Goal: Information Seeking & Learning: Learn about a topic

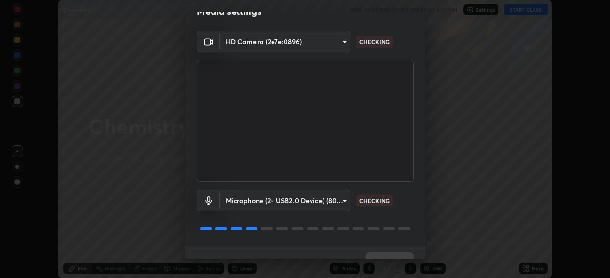
scroll to position [37, 0]
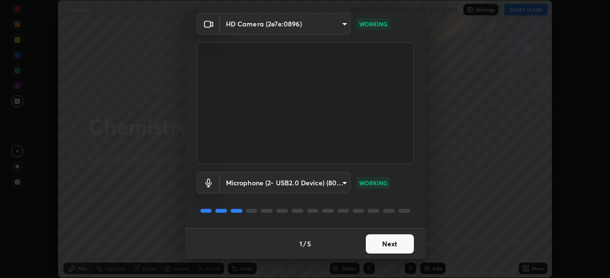
click at [385, 239] on button "Next" at bounding box center [390, 244] width 48 height 19
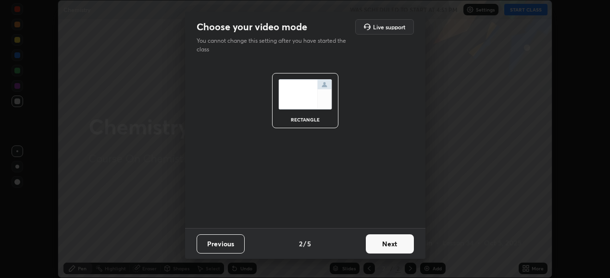
scroll to position [0, 0]
click at [387, 240] on button "Next" at bounding box center [390, 244] width 48 height 19
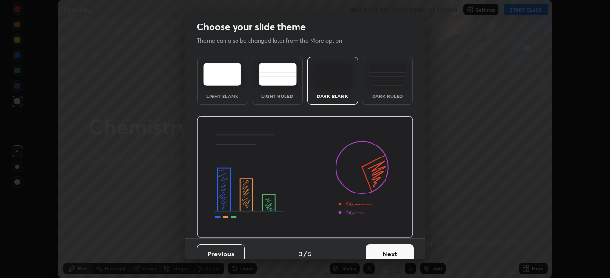
click at [387, 245] on button "Next" at bounding box center [390, 254] width 48 height 19
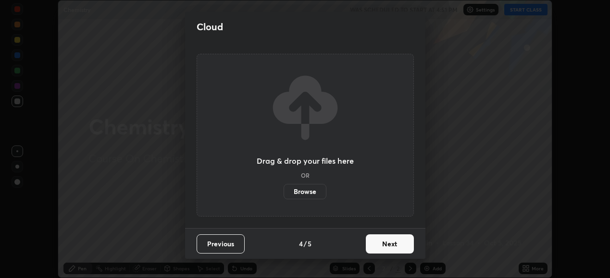
click at [388, 241] on button "Next" at bounding box center [390, 244] width 48 height 19
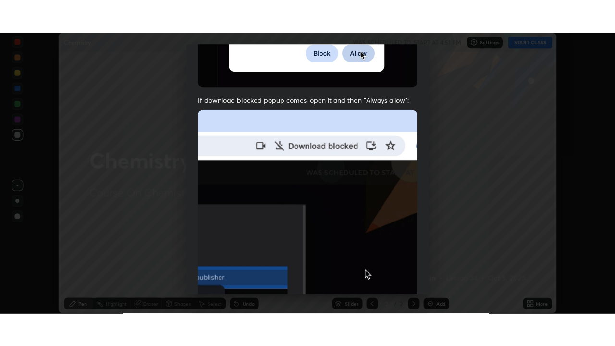
scroll to position [233, 0]
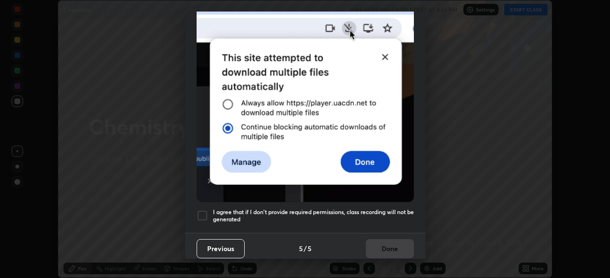
click at [204, 212] on div at bounding box center [203, 216] width 12 height 12
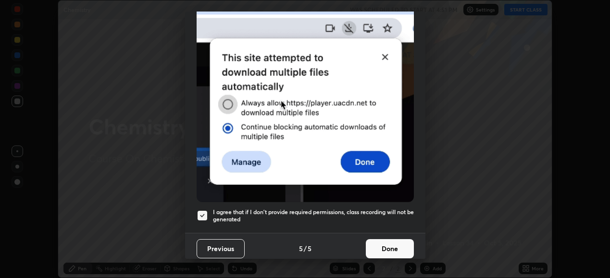
click at [380, 249] on button "Done" at bounding box center [390, 248] width 48 height 19
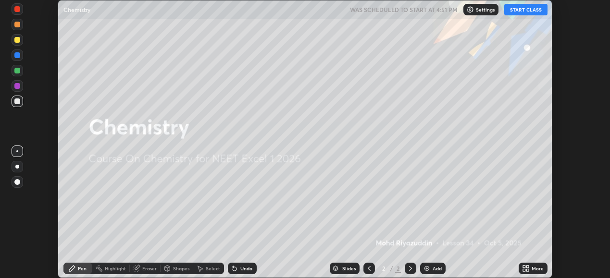
click at [518, 13] on button "START CLASS" at bounding box center [525, 10] width 43 height 12
click at [523, 267] on icon at bounding box center [524, 267] width 2 height 2
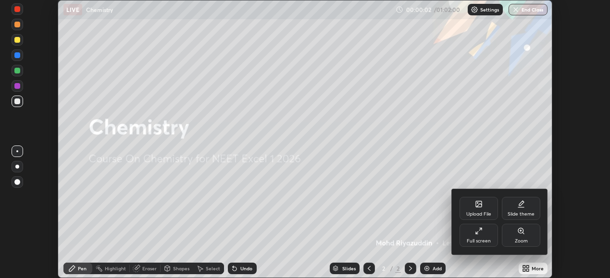
click at [476, 236] on div "Full screen" at bounding box center [479, 235] width 38 height 23
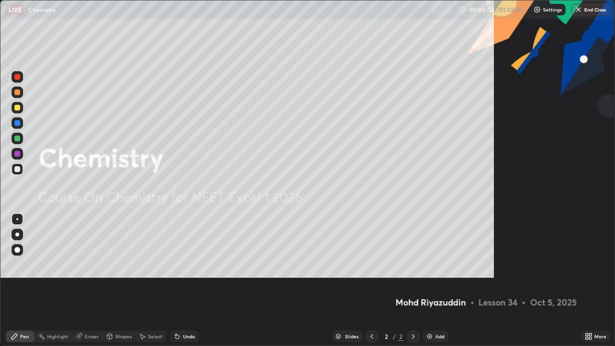
scroll to position [346, 615]
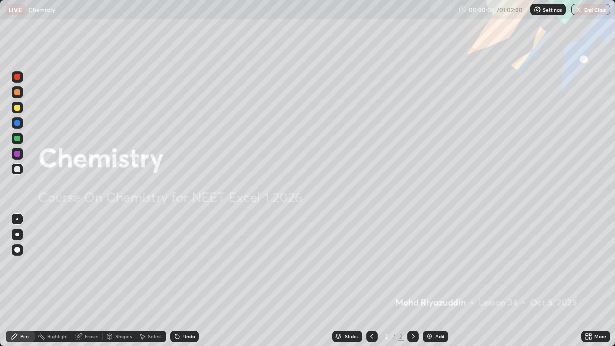
click at [428, 278] on img at bounding box center [430, 337] width 8 height 8
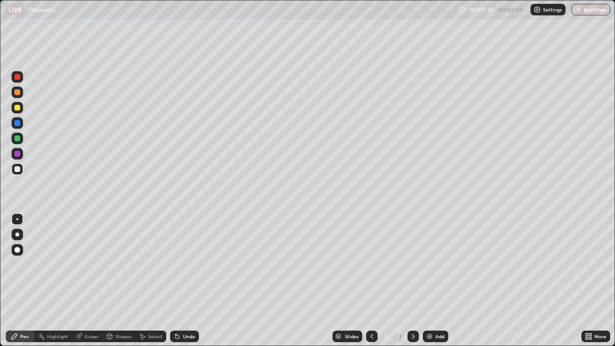
click at [91, 278] on div "Eraser" at bounding box center [92, 336] width 14 height 5
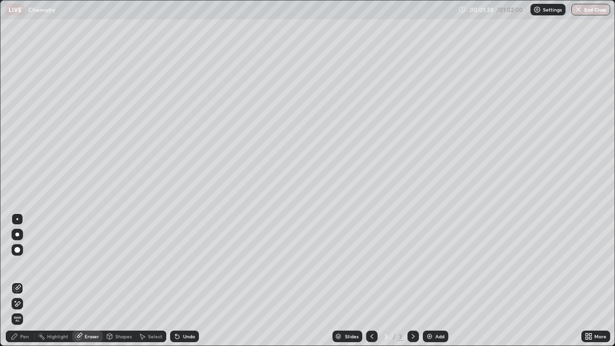
click at [23, 278] on div "Pen" at bounding box center [24, 336] width 9 height 5
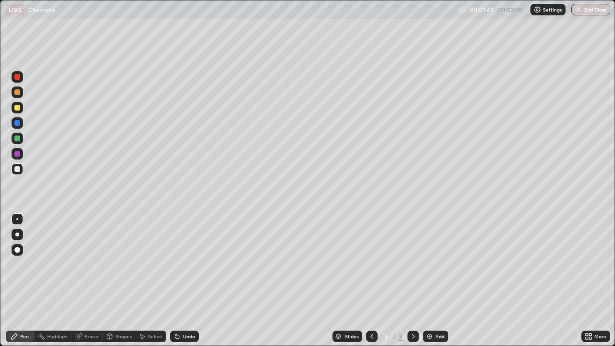
click at [177, 278] on icon at bounding box center [177, 337] width 4 height 4
click at [183, 278] on div "Undo" at bounding box center [189, 336] width 12 height 5
click at [17, 108] on div at bounding box center [17, 108] width 6 height 6
click at [179, 278] on icon at bounding box center [178, 337] width 8 height 8
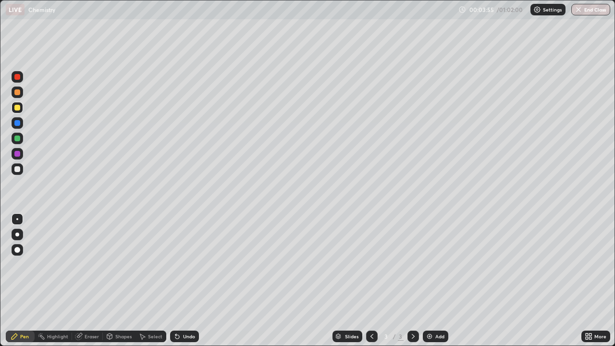
click at [176, 278] on icon at bounding box center [177, 337] width 4 height 4
click at [177, 278] on icon at bounding box center [177, 337] width 4 height 4
click at [176, 278] on icon at bounding box center [177, 337] width 4 height 4
click at [17, 124] on div at bounding box center [17, 123] width 6 height 6
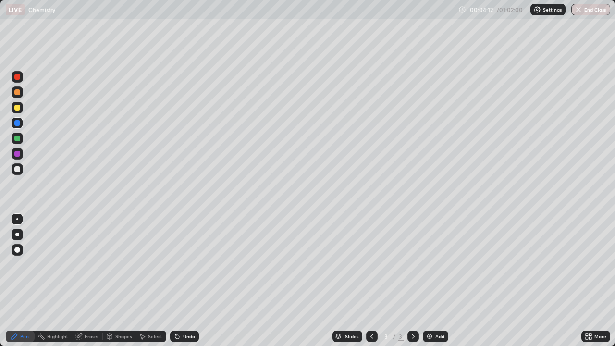
click at [18, 169] on div at bounding box center [17, 169] width 6 height 6
click at [18, 108] on div at bounding box center [17, 108] width 6 height 6
click at [179, 278] on icon at bounding box center [178, 337] width 8 height 8
click at [19, 141] on div at bounding box center [18, 139] width 12 height 12
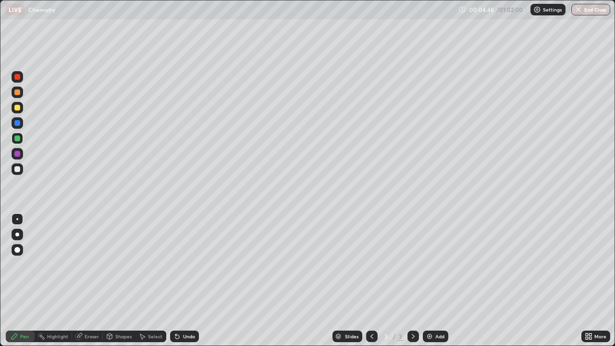
click at [176, 278] on icon at bounding box center [177, 337] width 4 height 4
click at [177, 278] on icon at bounding box center [177, 337] width 4 height 4
click at [178, 278] on icon at bounding box center [178, 337] width 8 height 8
click at [175, 278] on icon at bounding box center [177, 337] width 4 height 4
click at [178, 278] on icon at bounding box center [178, 337] width 8 height 8
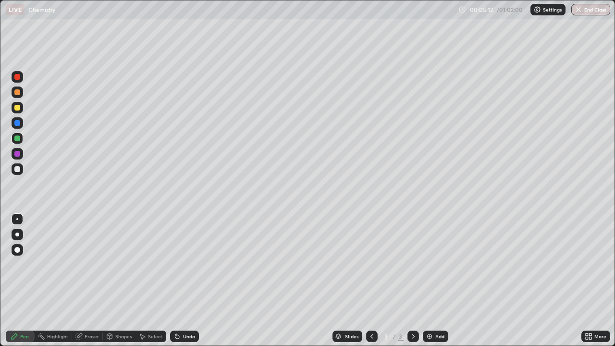
click at [176, 278] on icon at bounding box center [177, 337] width 4 height 4
click at [178, 278] on icon at bounding box center [178, 337] width 8 height 8
click at [22, 124] on div at bounding box center [18, 123] width 12 height 12
click at [18, 169] on div at bounding box center [17, 169] width 6 height 6
click at [19, 139] on div at bounding box center [17, 139] width 6 height 6
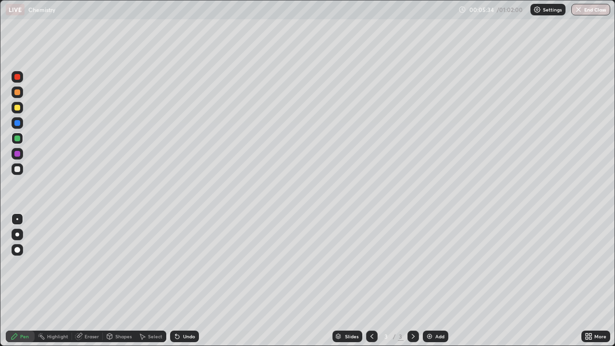
click at [181, 278] on div "Undo" at bounding box center [184, 337] width 29 height 12
click at [180, 278] on div "Undo" at bounding box center [184, 337] width 29 height 12
click at [18, 154] on div at bounding box center [17, 154] width 6 height 6
click at [178, 278] on icon at bounding box center [178, 337] width 8 height 8
click at [177, 278] on icon at bounding box center [177, 337] width 4 height 4
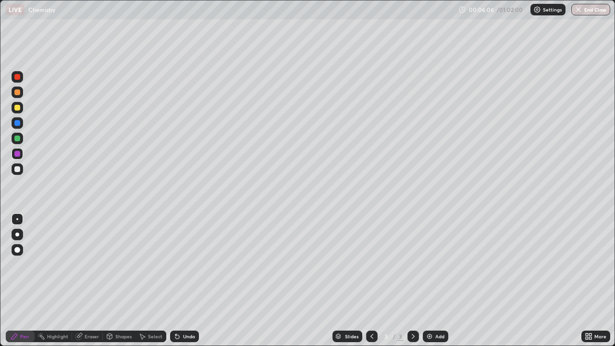
click at [15, 122] on div at bounding box center [17, 123] width 6 height 6
click at [17, 151] on div at bounding box center [17, 154] width 6 height 6
click at [18, 92] on div at bounding box center [17, 92] width 6 height 6
click at [175, 278] on icon at bounding box center [177, 337] width 4 height 4
click at [20, 123] on div at bounding box center [17, 123] width 6 height 6
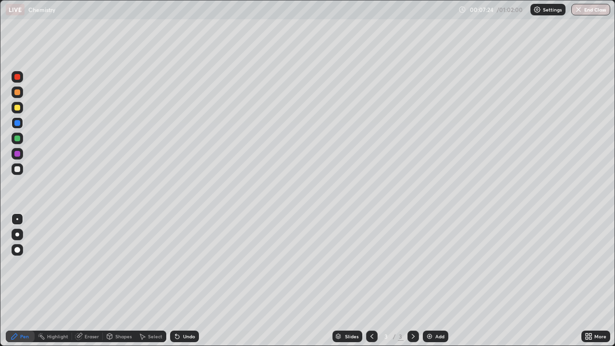
click at [18, 79] on div at bounding box center [17, 77] width 6 height 6
click at [428, 278] on img at bounding box center [430, 337] width 8 height 8
click at [20, 171] on div at bounding box center [17, 169] width 6 height 6
click at [95, 278] on div "Eraser" at bounding box center [92, 336] width 14 height 5
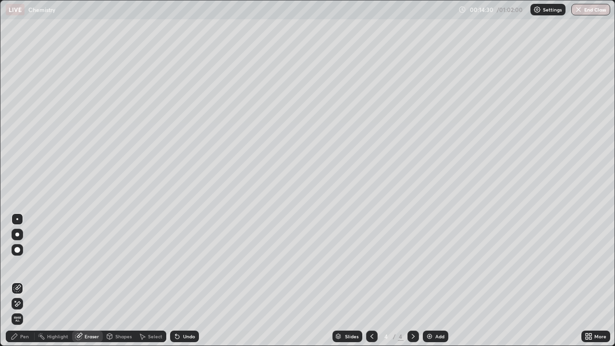
click at [21, 278] on icon at bounding box center [17, 304] width 8 height 8
click at [19, 278] on icon at bounding box center [17, 289] width 8 height 8
click at [22, 278] on div "Pen" at bounding box center [20, 337] width 29 height 12
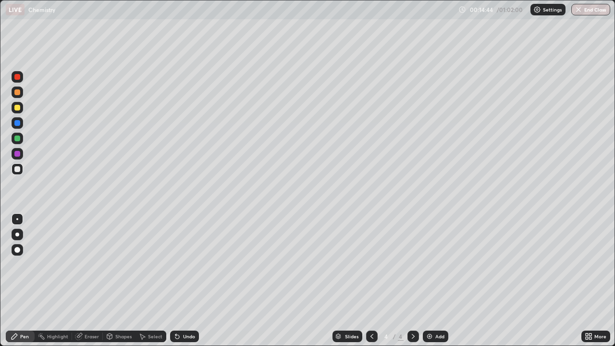
click at [88, 278] on div "Eraser" at bounding box center [92, 336] width 14 height 5
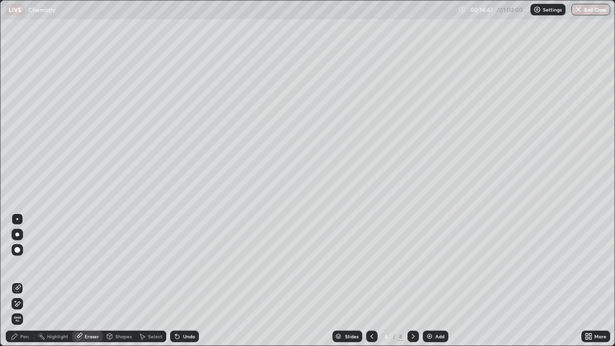
click at [21, 278] on div "Pen" at bounding box center [24, 336] width 9 height 5
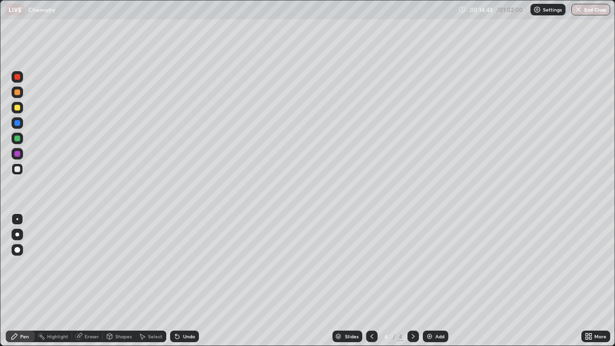
click at [18, 170] on div at bounding box center [17, 169] width 6 height 6
click at [86, 278] on div "Eraser" at bounding box center [92, 336] width 14 height 5
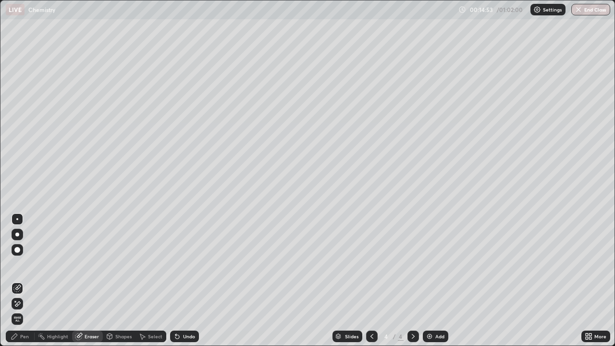
click at [22, 278] on div "Pen" at bounding box center [24, 336] width 9 height 5
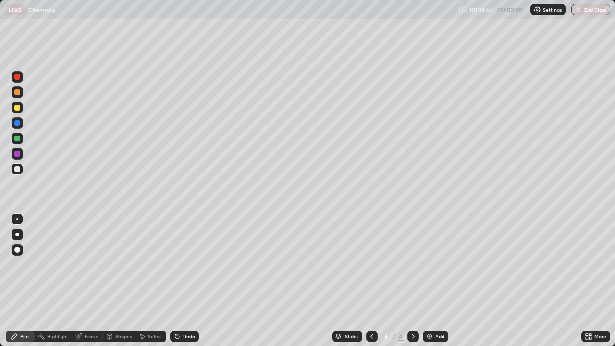
click at [175, 278] on icon at bounding box center [175, 334] width 1 height 1
click at [60, 278] on div "Highlight" at bounding box center [57, 336] width 21 height 5
click at [87, 278] on div "Eraser" at bounding box center [92, 336] width 14 height 5
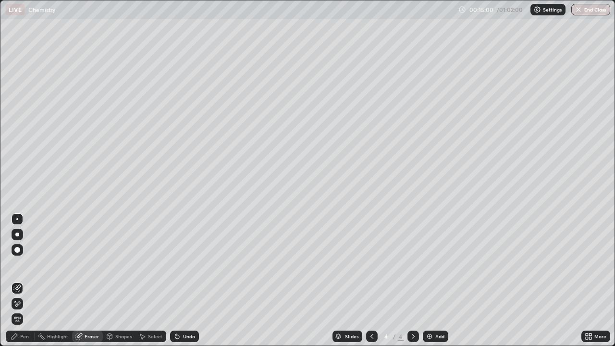
click at [19, 278] on div "Pen" at bounding box center [20, 337] width 29 height 12
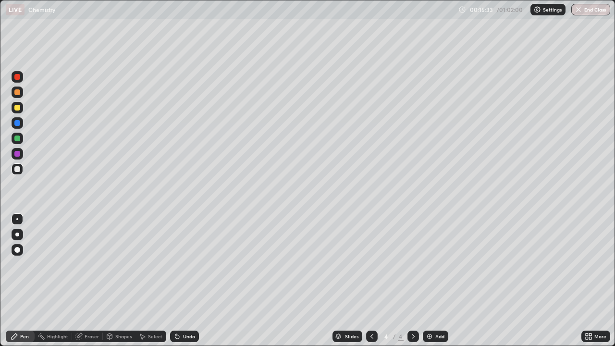
click at [176, 278] on icon at bounding box center [177, 337] width 4 height 4
click at [178, 278] on icon at bounding box center [178, 337] width 8 height 8
click at [183, 278] on div "Undo" at bounding box center [189, 336] width 12 height 5
click at [181, 278] on div "Undo" at bounding box center [184, 337] width 29 height 12
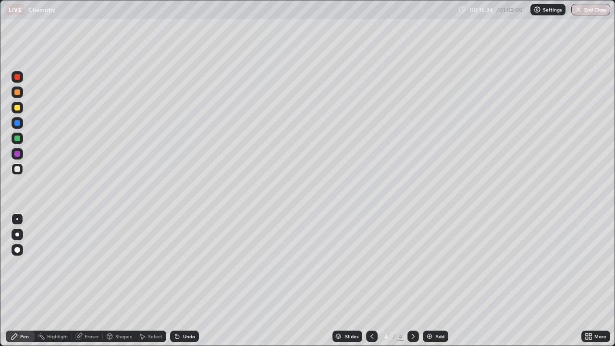
click at [183, 278] on div "Undo" at bounding box center [189, 336] width 12 height 5
click at [18, 139] on div at bounding box center [17, 139] width 6 height 6
click at [19, 169] on div at bounding box center [17, 169] width 6 height 6
click at [21, 139] on div at bounding box center [18, 139] width 12 height 12
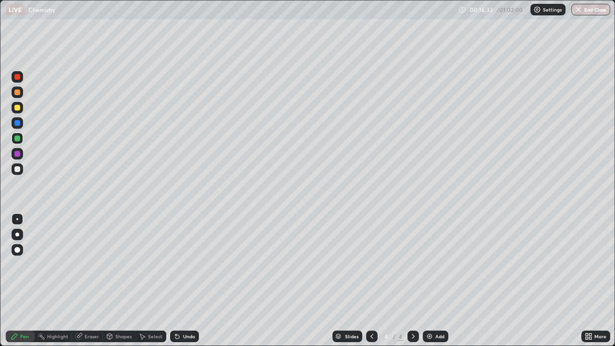
click at [19, 108] on div at bounding box center [17, 108] width 6 height 6
click at [179, 278] on icon at bounding box center [178, 337] width 8 height 8
click at [428, 278] on img at bounding box center [430, 337] width 8 height 8
click at [175, 278] on icon at bounding box center [177, 337] width 4 height 4
click at [180, 278] on div "Undo" at bounding box center [184, 337] width 29 height 12
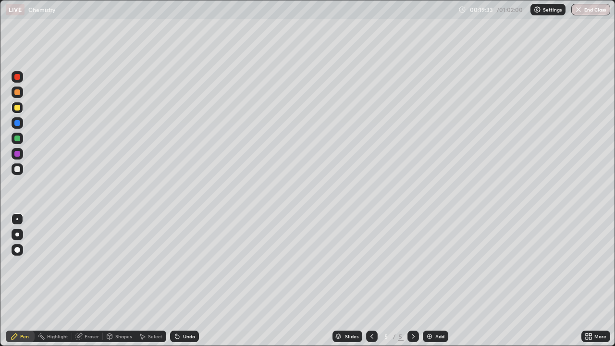
click at [22, 168] on div at bounding box center [18, 169] width 12 height 12
click at [175, 278] on icon at bounding box center [177, 337] width 4 height 4
click at [176, 278] on icon at bounding box center [177, 337] width 4 height 4
click at [180, 278] on div "Undo" at bounding box center [184, 337] width 29 height 12
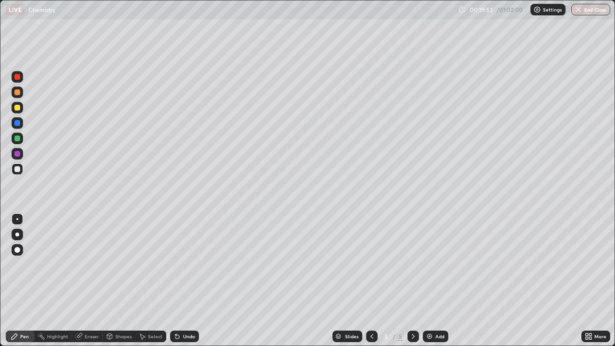
click at [181, 278] on div "Undo" at bounding box center [184, 337] width 29 height 12
click at [178, 278] on icon at bounding box center [178, 337] width 8 height 8
click at [176, 278] on icon at bounding box center [177, 337] width 4 height 4
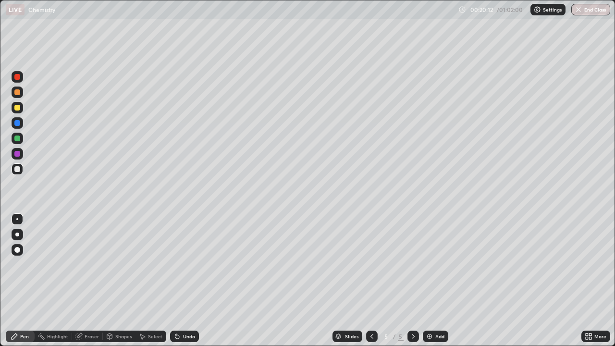
click at [177, 278] on icon at bounding box center [177, 337] width 4 height 4
click at [177, 278] on icon at bounding box center [178, 337] width 8 height 8
click at [179, 278] on icon at bounding box center [178, 337] width 8 height 8
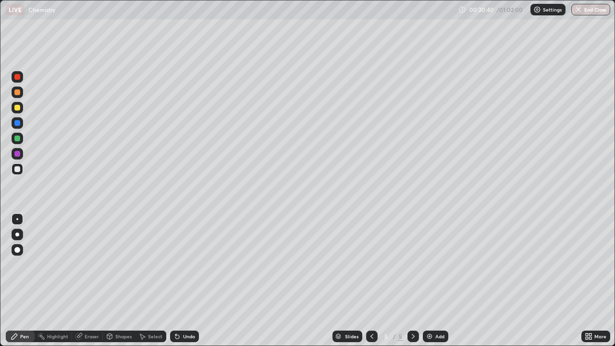
click at [175, 278] on icon at bounding box center [177, 337] width 4 height 4
click at [176, 278] on icon at bounding box center [177, 337] width 4 height 4
click at [92, 278] on div "Eraser" at bounding box center [92, 336] width 14 height 5
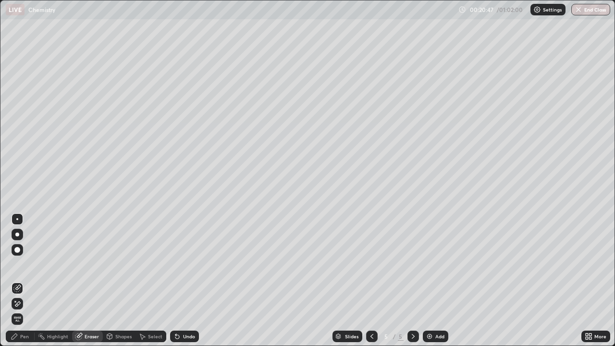
click at [24, 278] on div "Pen" at bounding box center [24, 336] width 9 height 5
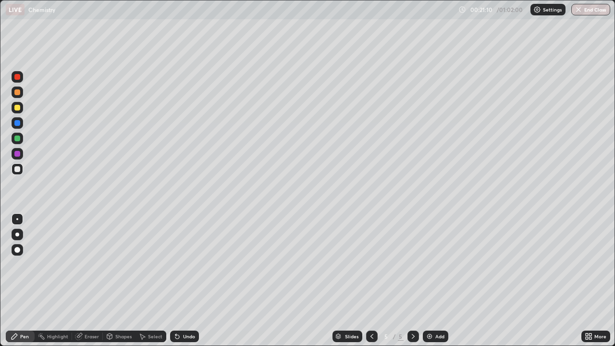
click at [18, 138] on div at bounding box center [17, 139] width 6 height 6
click at [19, 168] on div at bounding box center [17, 169] width 6 height 6
click at [178, 278] on icon at bounding box center [178, 337] width 8 height 8
click at [18, 139] on div at bounding box center [17, 139] width 6 height 6
click at [177, 278] on icon at bounding box center [177, 337] width 4 height 4
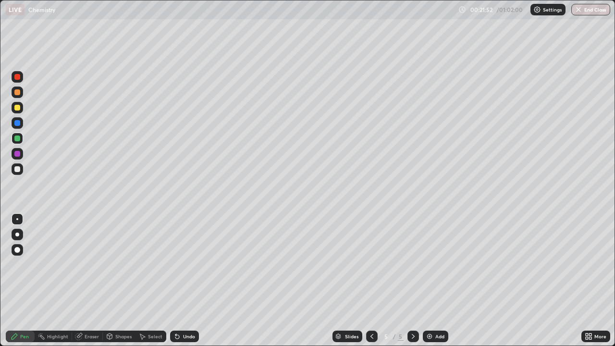
click at [177, 278] on icon at bounding box center [177, 337] width 4 height 4
click at [176, 278] on icon at bounding box center [177, 337] width 4 height 4
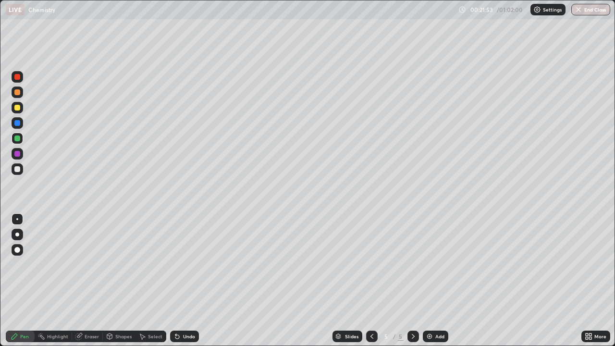
click at [176, 278] on icon at bounding box center [177, 337] width 4 height 4
click at [177, 278] on icon at bounding box center [177, 337] width 4 height 4
click at [176, 278] on icon at bounding box center [177, 337] width 4 height 4
click at [16, 108] on div at bounding box center [17, 108] width 6 height 6
click at [175, 278] on icon at bounding box center [177, 337] width 4 height 4
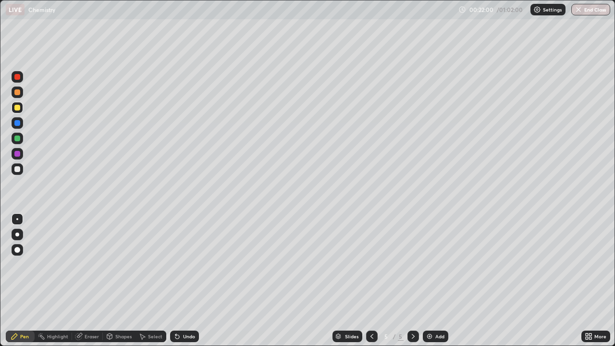
click at [175, 278] on icon at bounding box center [177, 337] width 4 height 4
click at [176, 278] on icon at bounding box center [177, 337] width 4 height 4
click at [177, 278] on icon at bounding box center [177, 337] width 4 height 4
click at [21, 170] on div at bounding box center [18, 169] width 12 height 12
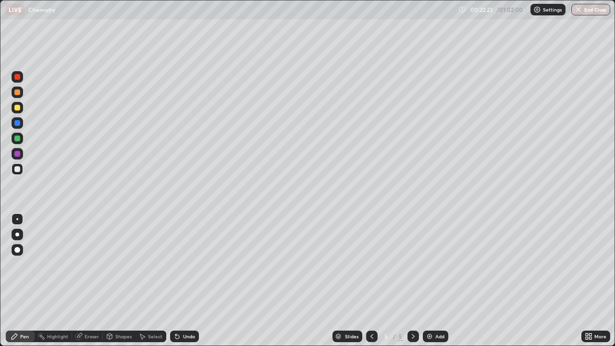
click at [22, 140] on div at bounding box center [18, 139] width 12 height 12
click at [17, 169] on div at bounding box center [17, 169] width 6 height 6
click at [178, 278] on icon at bounding box center [177, 337] width 4 height 4
click at [177, 278] on icon at bounding box center [177, 337] width 4 height 4
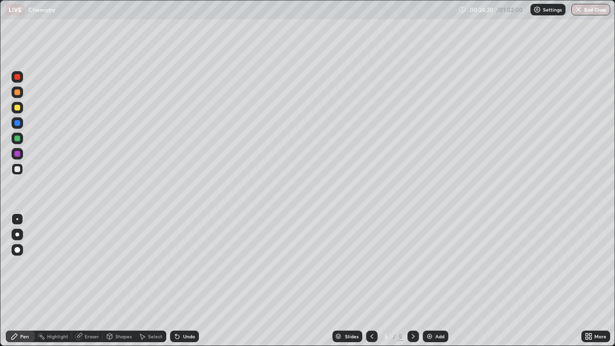
click at [176, 278] on icon at bounding box center [177, 337] width 4 height 4
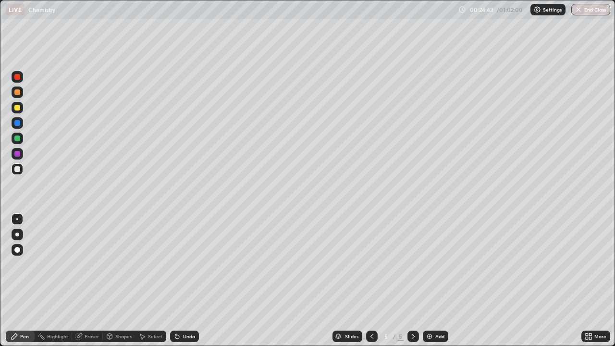
click at [179, 278] on icon at bounding box center [178, 337] width 8 height 8
click at [180, 278] on icon at bounding box center [178, 337] width 8 height 8
click at [180, 278] on div "Undo" at bounding box center [184, 337] width 29 height 12
click at [176, 278] on icon at bounding box center [177, 337] width 4 height 4
click at [430, 278] on img at bounding box center [430, 337] width 8 height 8
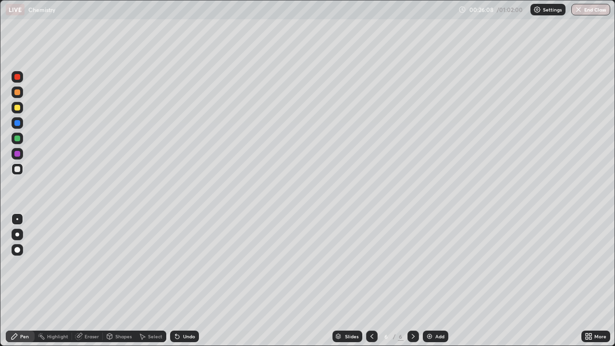
click at [176, 278] on icon at bounding box center [177, 337] width 4 height 4
click at [181, 278] on div "Undo" at bounding box center [184, 337] width 29 height 12
click at [175, 278] on icon at bounding box center [177, 337] width 4 height 4
click at [176, 278] on icon at bounding box center [177, 337] width 4 height 4
click at [177, 278] on icon at bounding box center [177, 337] width 4 height 4
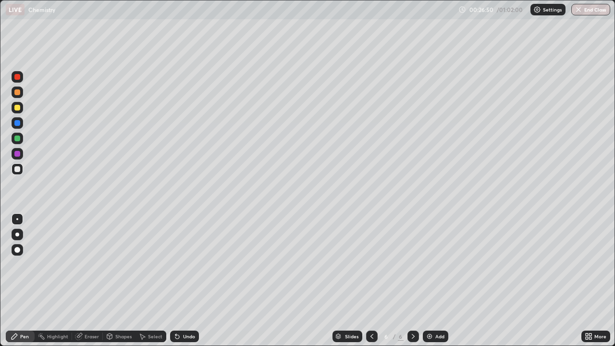
click at [178, 278] on icon at bounding box center [178, 337] width 8 height 8
click at [176, 278] on icon at bounding box center [177, 337] width 4 height 4
click at [180, 278] on div "Undo" at bounding box center [184, 337] width 29 height 12
click at [181, 278] on div "Undo" at bounding box center [184, 337] width 29 height 12
click at [182, 278] on div "Undo" at bounding box center [184, 337] width 29 height 12
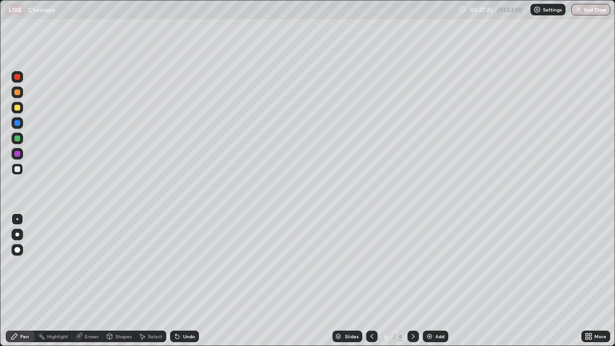
click at [18, 138] on div at bounding box center [17, 139] width 6 height 6
click at [21, 139] on div at bounding box center [18, 139] width 12 height 12
click at [18, 138] on div at bounding box center [17, 139] width 6 height 6
click at [16, 168] on div at bounding box center [17, 169] width 6 height 6
click at [181, 278] on div "Undo" at bounding box center [184, 337] width 29 height 12
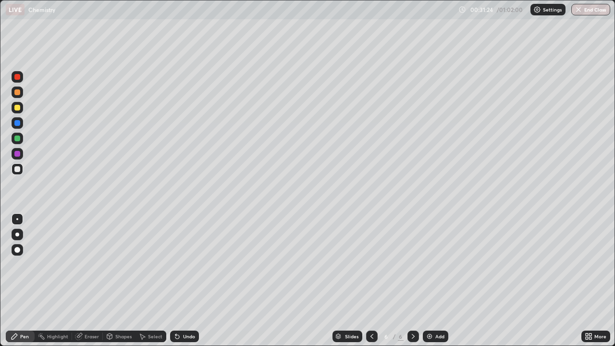
click at [431, 278] on img at bounding box center [430, 337] width 8 height 8
click at [176, 278] on icon at bounding box center [177, 337] width 4 height 4
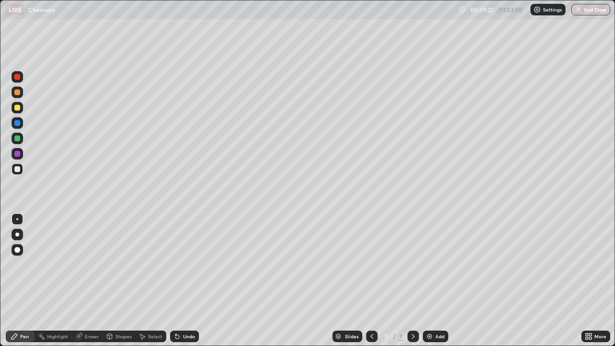
click at [18, 170] on div at bounding box center [17, 169] width 6 height 6
click at [179, 278] on icon at bounding box center [178, 337] width 8 height 8
click at [87, 278] on div "Eraser" at bounding box center [92, 336] width 14 height 5
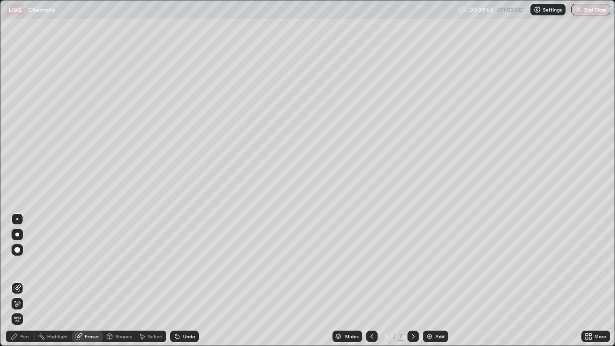
click at [23, 278] on div "Pen" at bounding box center [24, 336] width 9 height 5
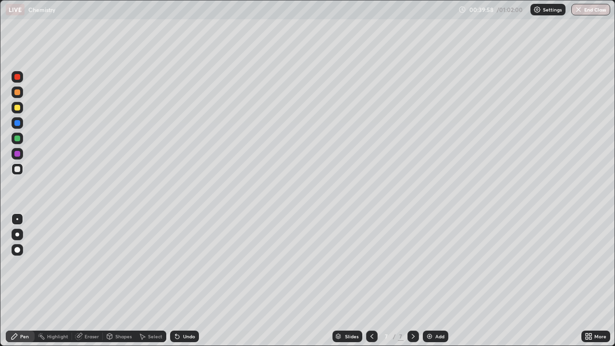
click at [16, 105] on div at bounding box center [17, 108] width 6 height 6
click at [179, 278] on icon at bounding box center [178, 337] width 8 height 8
click at [175, 278] on icon at bounding box center [177, 337] width 4 height 4
click at [19, 93] on div at bounding box center [17, 92] width 6 height 6
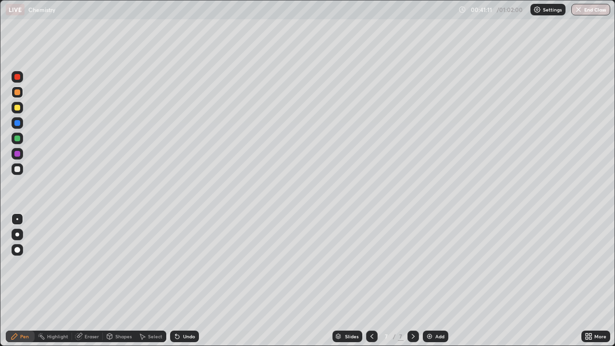
click at [176, 278] on icon at bounding box center [177, 337] width 4 height 4
click at [178, 278] on icon at bounding box center [178, 337] width 8 height 8
click at [175, 278] on icon at bounding box center [175, 334] width 1 height 1
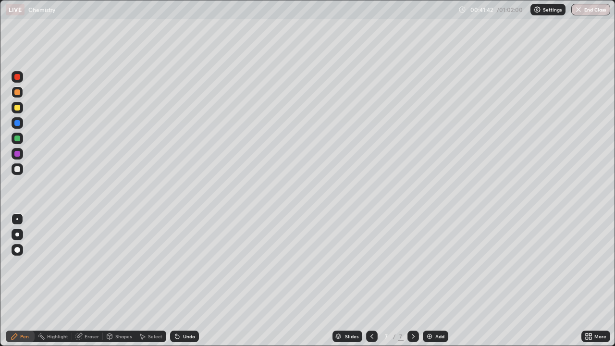
click at [18, 110] on div at bounding box center [17, 108] width 6 height 6
click at [175, 278] on icon at bounding box center [177, 337] width 4 height 4
click at [177, 278] on icon at bounding box center [177, 337] width 4 height 4
click at [429, 278] on img at bounding box center [430, 337] width 8 height 8
click at [175, 278] on icon at bounding box center [177, 337] width 4 height 4
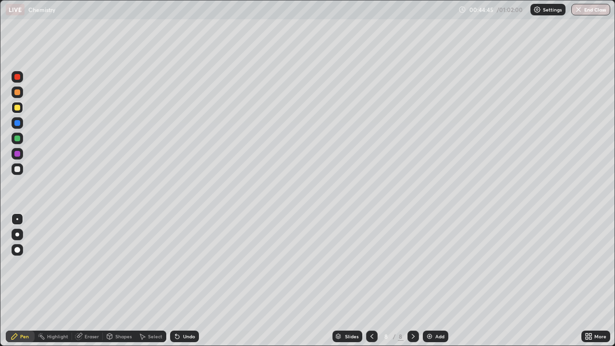
click at [177, 278] on icon at bounding box center [177, 337] width 4 height 4
click at [175, 278] on icon at bounding box center [177, 337] width 4 height 4
click at [176, 278] on icon at bounding box center [177, 337] width 4 height 4
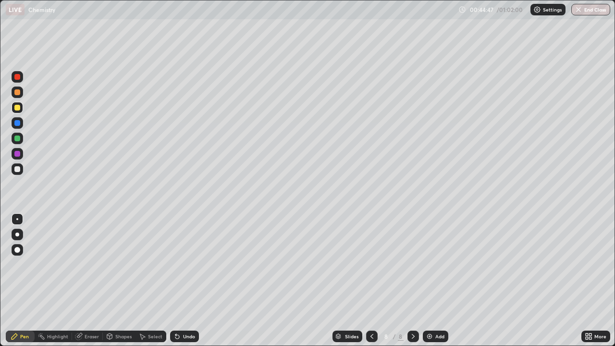
click at [177, 278] on icon at bounding box center [178, 337] width 8 height 8
click at [176, 278] on div "Undo" at bounding box center [184, 337] width 29 height 12
click at [176, 278] on icon at bounding box center [177, 337] width 4 height 4
click at [176, 278] on div "Undo" at bounding box center [184, 337] width 29 height 12
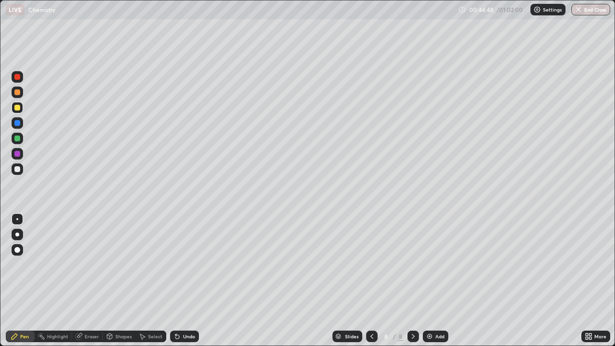
click at [176, 278] on div "Undo" at bounding box center [184, 337] width 29 height 12
click at [17, 124] on div at bounding box center [17, 123] width 6 height 6
click at [22, 166] on div at bounding box center [18, 169] width 12 height 12
click at [21, 109] on div at bounding box center [18, 108] width 12 height 12
click at [177, 278] on icon at bounding box center [177, 337] width 4 height 4
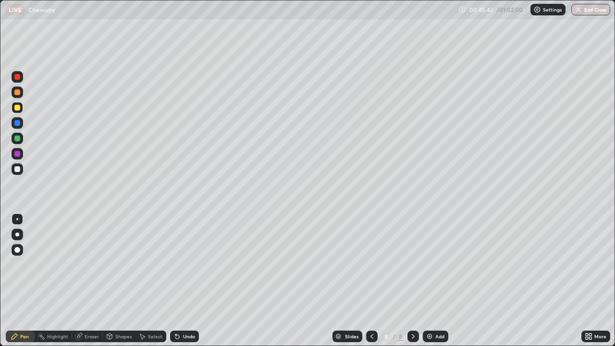
click at [178, 278] on icon at bounding box center [177, 337] width 4 height 4
click at [17, 155] on div at bounding box center [17, 154] width 6 height 6
click at [21, 138] on div at bounding box center [18, 139] width 12 height 12
click at [178, 278] on icon at bounding box center [177, 337] width 4 height 4
click at [175, 278] on icon at bounding box center [177, 337] width 4 height 4
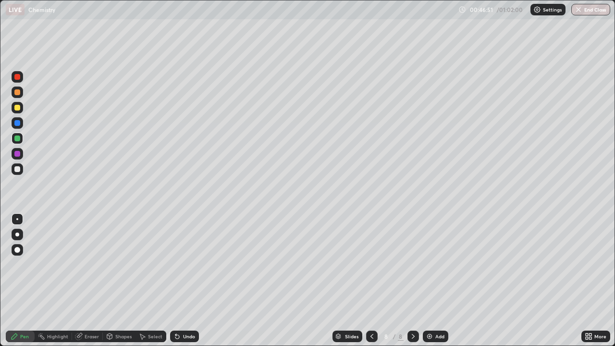
click at [19, 108] on div at bounding box center [17, 108] width 6 height 6
click at [15, 105] on div at bounding box center [17, 108] width 6 height 6
click at [175, 278] on icon at bounding box center [177, 337] width 4 height 4
click at [175, 278] on icon at bounding box center [175, 334] width 1 height 1
click at [17, 75] on div at bounding box center [17, 77] width 6 height 6
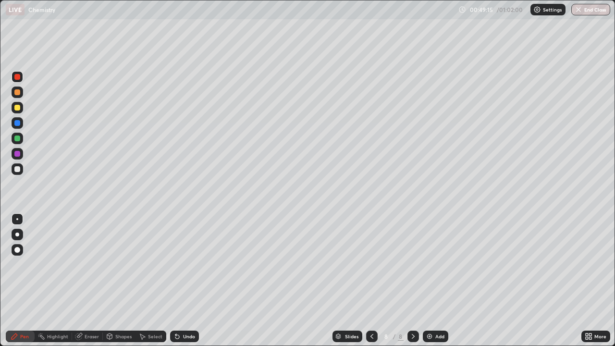
click at [19, 171] on div at bounding box center [17, 169] width 6 height 6
click at [17, 124] on div at bounding box center [17, 123] width 6 height 6
click at [429, 278] on img at bounding box center [430, 337] width 8 height 8
click at [21, 170] on div at bounding box center [18, 169] width 12 height 12
click at [176, 278] on icon at bounding box center [177, 337] width 4 height 4
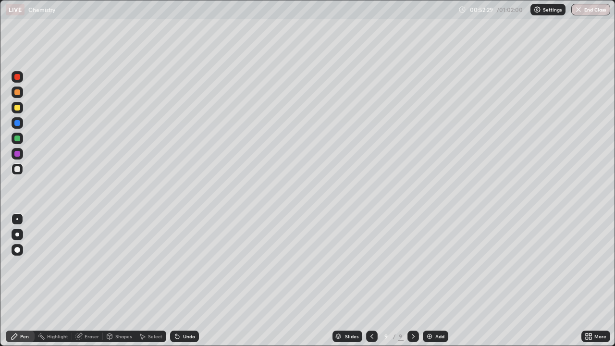
click at [19, 109] on div at bounding box center [17, 108] width 6 height 6
click at [371, 278] on icon at bounding box center [372, 337] width 8 height 8
click at [413, 278] on icon at bounding box center [414, 337] width 8 height 8
click at [178, 278] on icon at bounding box center [178, 337] width 8 height 8
click at [177, 278] on icon at bounding box center [177, 337] width 4 height 4
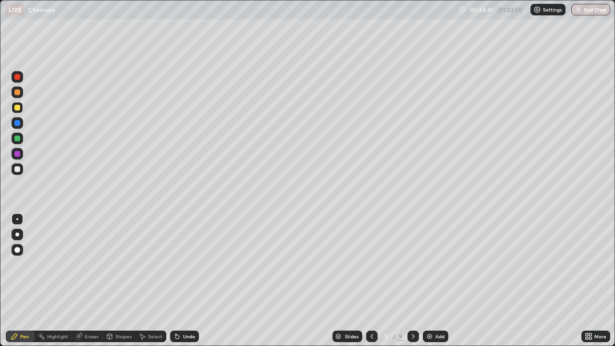
click at [177, 278] on icon at bounding box center [177, 337] width 4 height 4
click at [176, 278] on icon at bounding box center [177, 337] width 4 height 4
click at [176, 278] on div "Undo" at bounding box center [184, 337] width 29 height 12
click at [21, 108] on div at bounding box center [18, 108] width 12 height 12
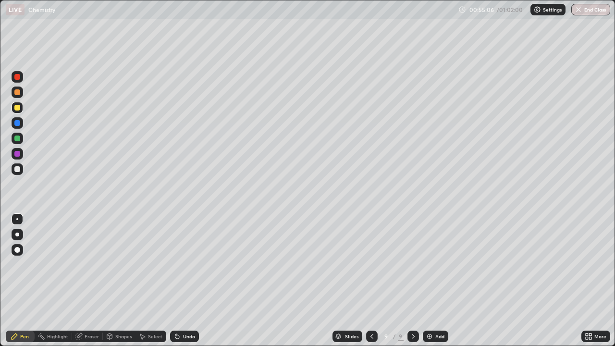
click at [18, 123] on div at bounding box center [17, 123] width 6 height 6
click at [15, 154] on div at bounding box center [17, 154] width 6 height 6
click at [18, 168] on div at bounding box center [17, 169] width 6 height 6
click at [176, 278] on icon at bounding box center [177, 337] width 4 height 4
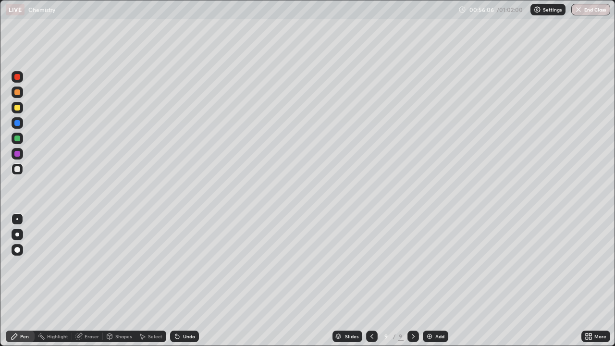
click at [177, 278] on icon at bounding box center [178, 337] width 8 height 8
click at [177, 278] on icon at bounding box center [177, 337] width 4 height 4
click at [19, 109] on div at bounding box center [17, 108] width 6 height 6
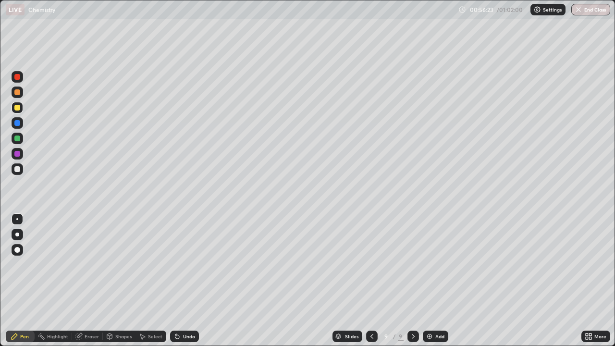
click at [19, 168] on div at bounding box center [17, 169] width 6 height 6
click at [179, 278] on icon at bounding box center [178, 337] width 8 height 8
click at [178, 278] on icon at bounding box center [178, 337] width 8 height 8
click at [180, 278] on icon at bounding box center [178, 337] width 8 height 8
click at [179, 278] on icon at bounding box center [178, 337] width 8 height 8
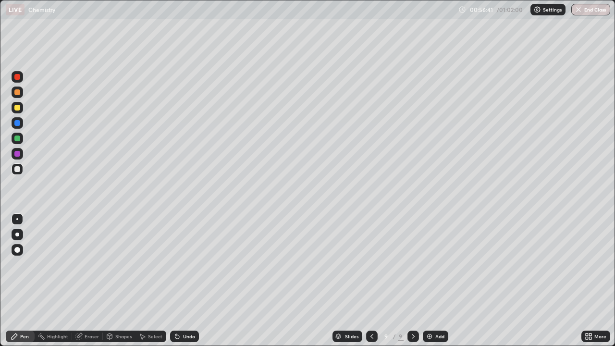
click at [181, 278] on div "Undo" at bounding box center [184, 337] width 29 height 12
click at [17, 110] on div at bounding box center [17, 108] width 6 height 6
click at [16, 168] on div at bounding box center [17, 169] width 6 height 6
click at [178, 278] on icon at bounding box center [178, 337] width 8 height 8
click at [176, 278] on icon at bounding box center [177, 337] width 4 height 4
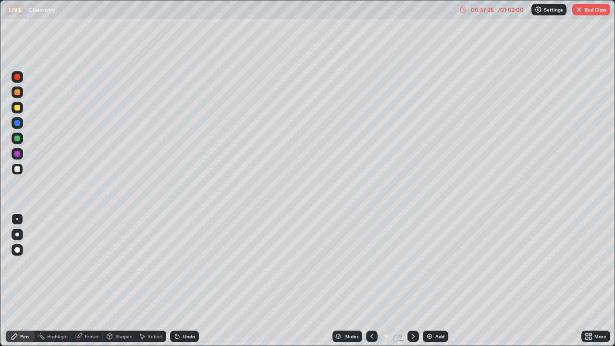
click at [179, 278] on icon at bounding box center [178, 337] width 8 height 8
click at [176, 278] on icon at bounding box center [177, 337] width 4 height 4
click at [178, 278] on icon at bounding box center [178, 337] width 8 height 8
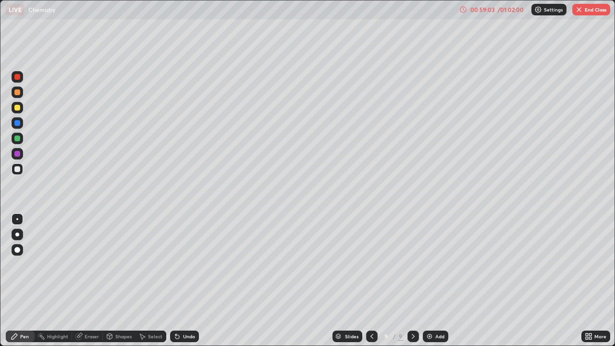
click at [176, 278] on icon at bounding box center [177, 337] width 4 height 4
click at [579, 10] on img "button" at bounding box center [579, 10] width 8 height 8
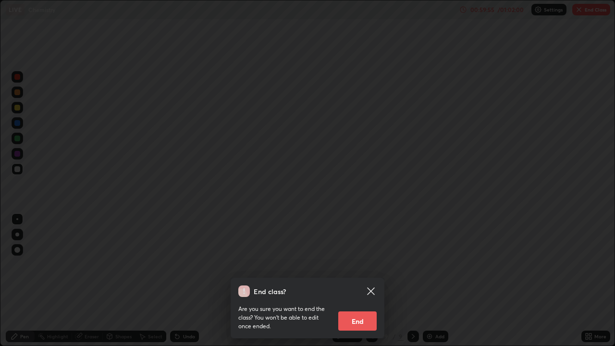
click at [362, 278] on button "End" at bounding box center [357, 320] width 38 height 19
